Goal: Information Seeking & Learning: Learn about a topic

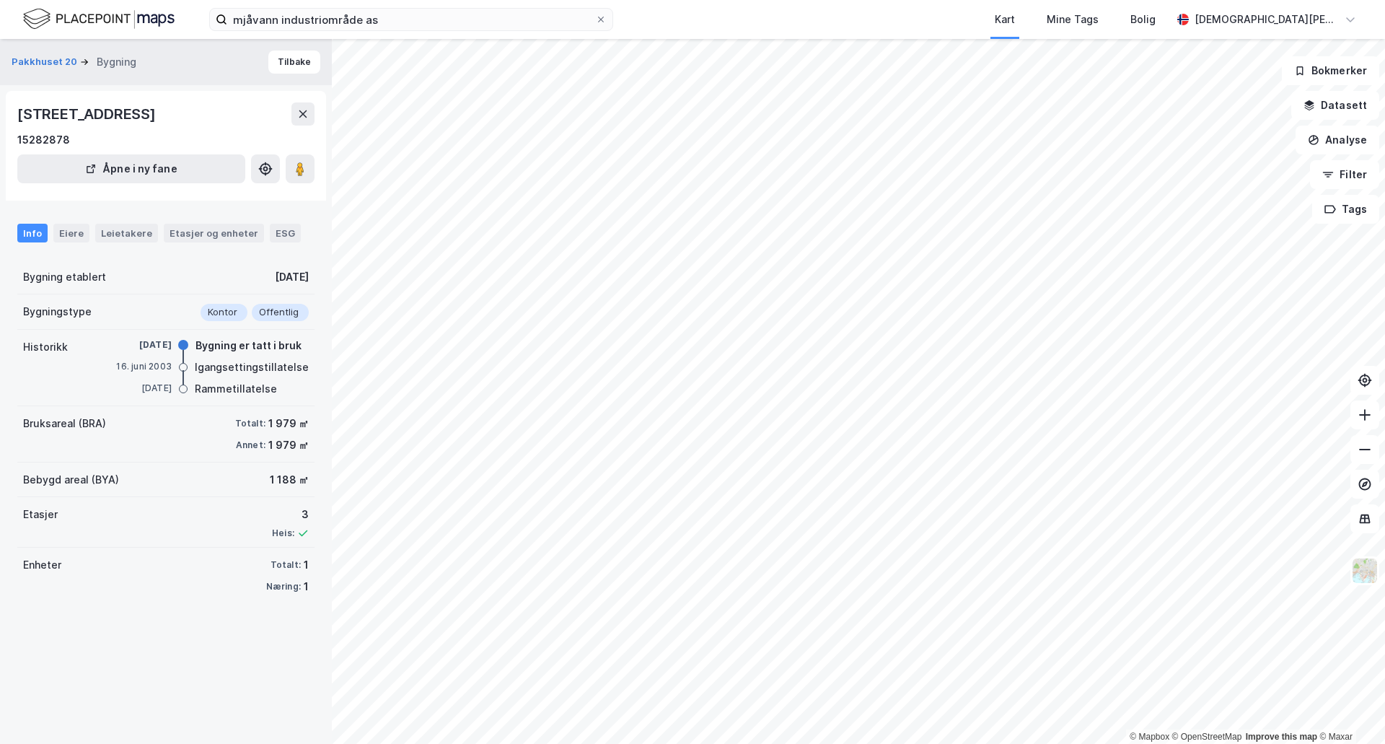
click at [654, 12] on div "mjåvann industriområde as Kart Mine Tags Bolig [PERSON_NAME] © Mapbox © OpenStr…" at bounding box center [692, 372] width 1385 height 744
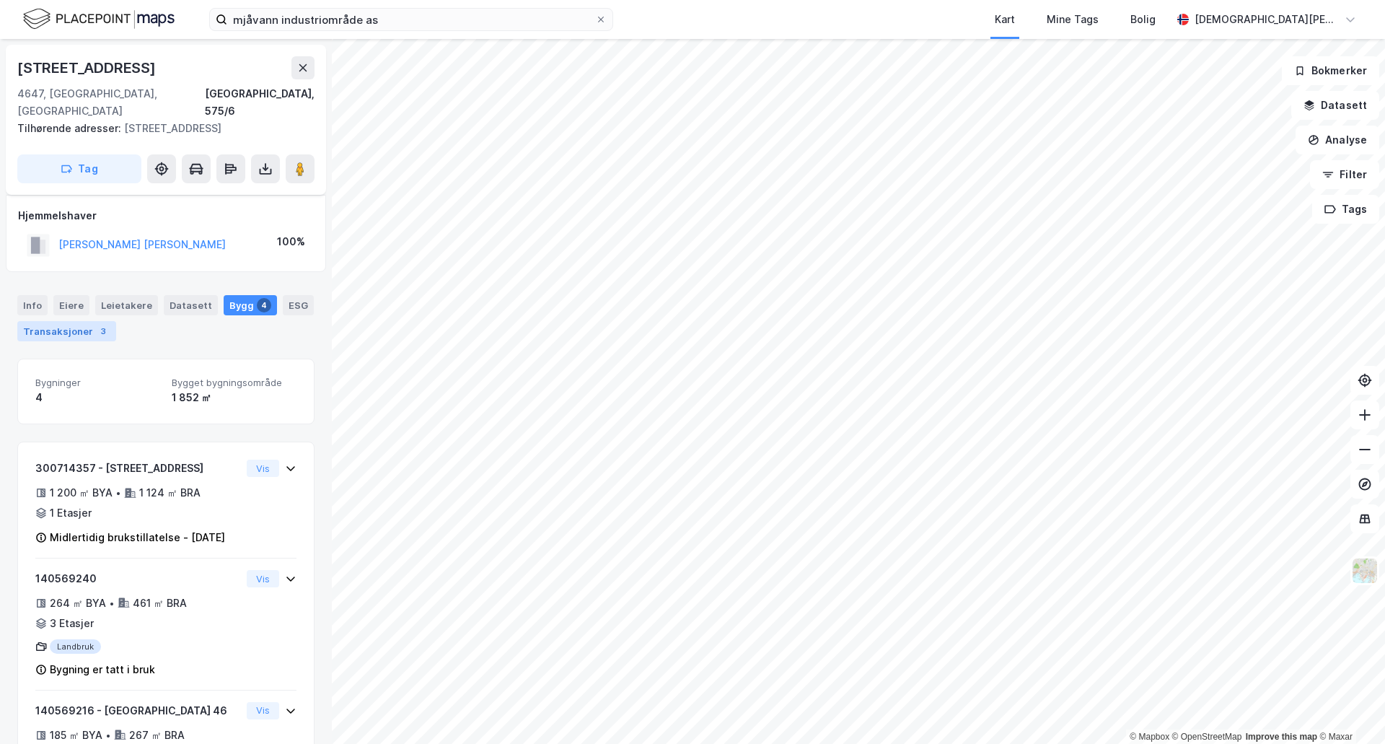
click at [89, 321] on div "Transaksjoner 3" at bounding box center [66, 331] width 99 height 20
